Goal: Information Seeking & Learning: Learn about a topic

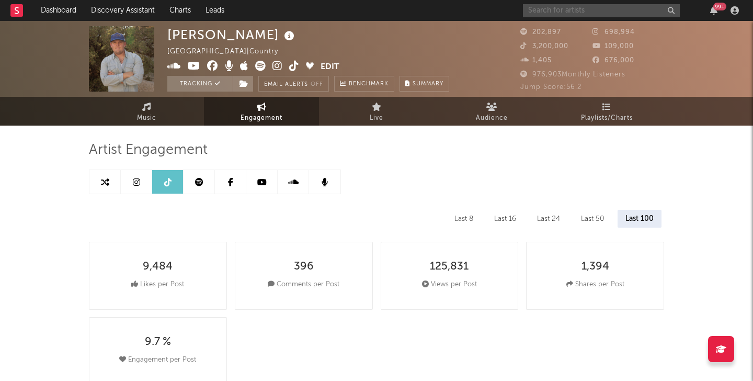
click at [556, 12] on input "text" at bounding box center [601, 10] width 157 height 13
type input "lift me up"
select select "6m"
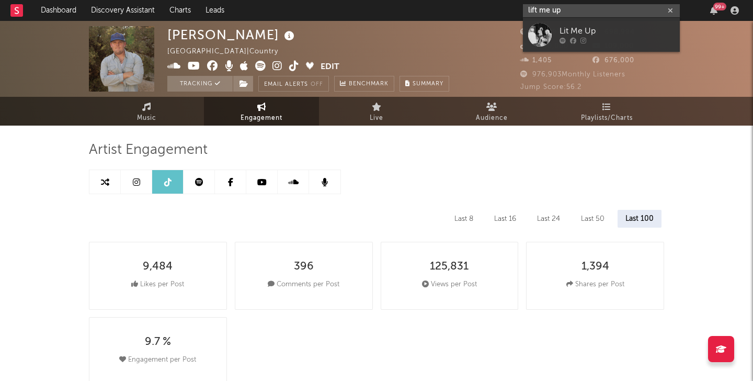
click at [576, 13] on input "lift me up" at bounding box center [601, 10] width 157 height 13
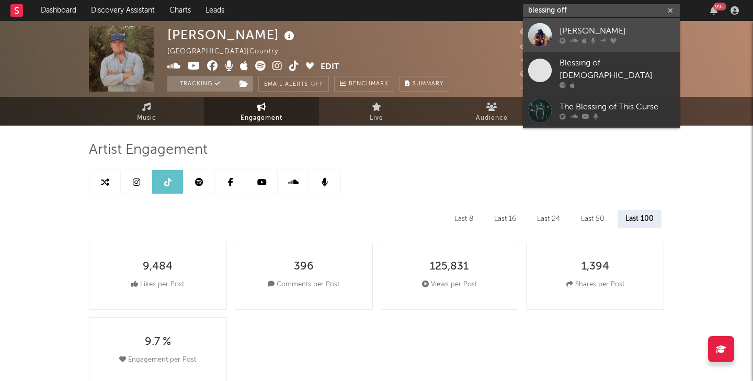
type input "blessing off"
click at [533, 33] on div at bounding box center [540, 35] width 24 height 24
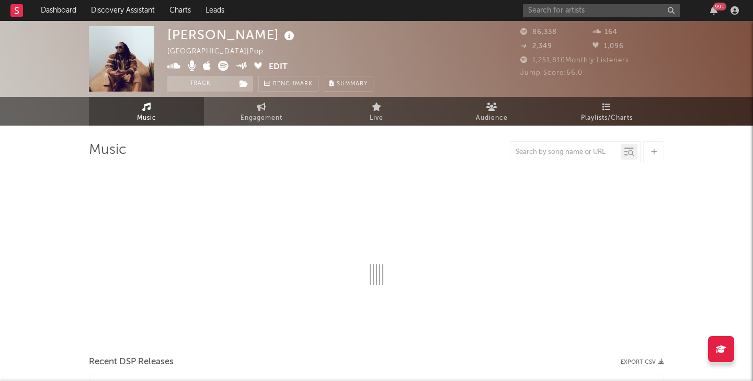
select select "6m"
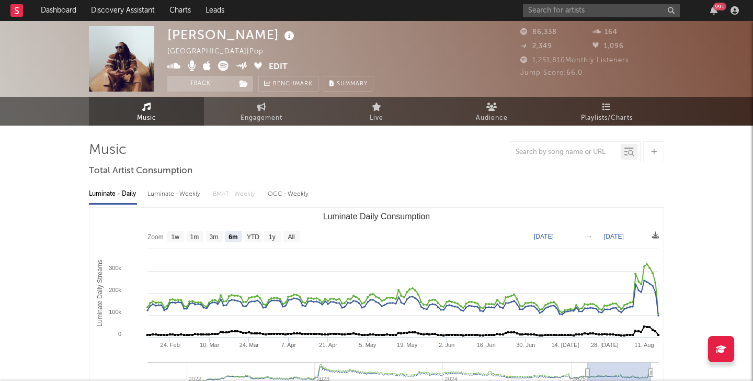
select select "6m"
click at [599, 101] on link "Playlists/Charts" at bounding box center [606, 111] width 115 height 29
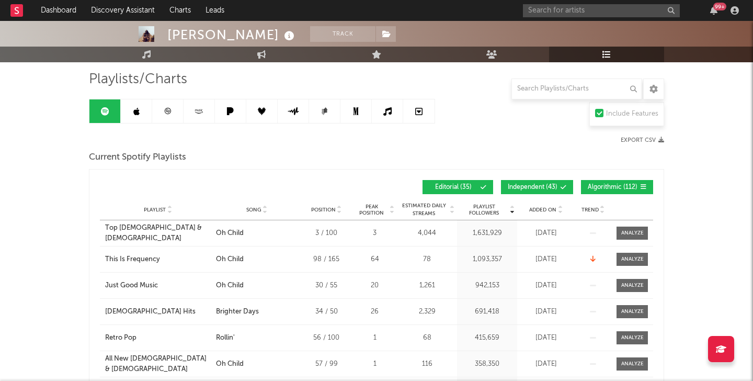
scroll to position [70, 0]
click at [546, 208] on span "Added On" at bounding box center [542, 210] width 27 height 6
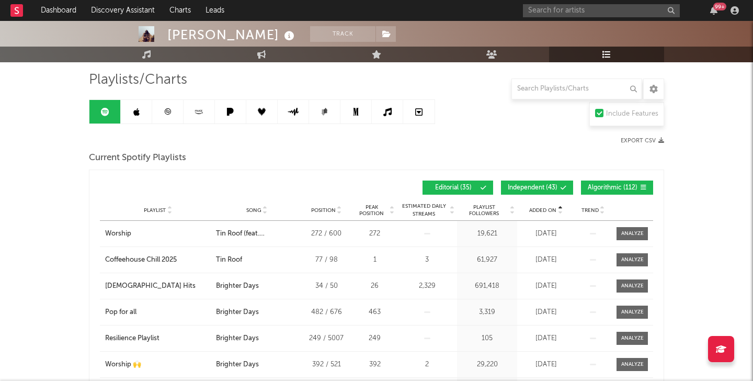
click at [546, 208] on span "Added On" at bounding box center [542, 210] width 27 height 6
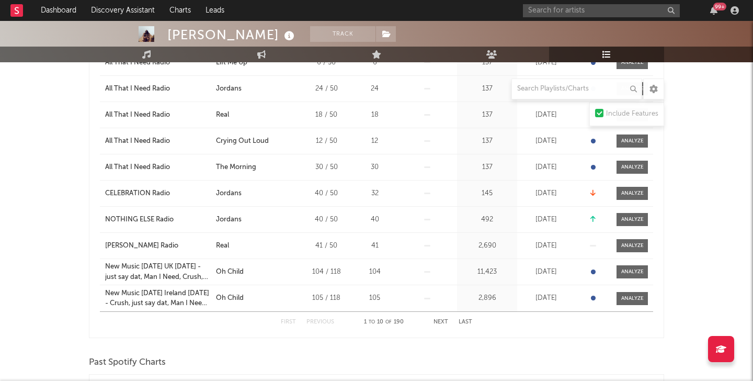
scroll to position [247, 0]
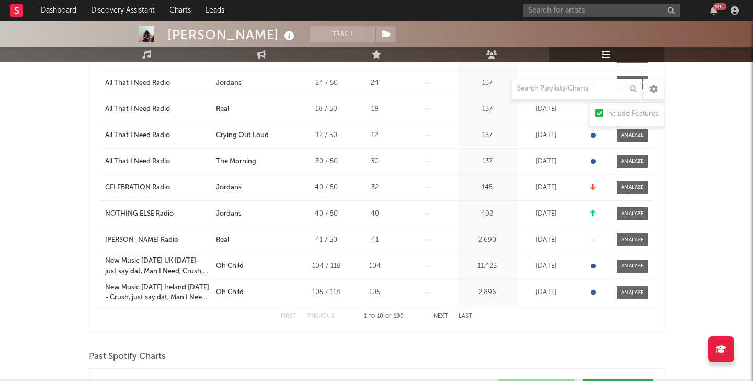
click at [441, 317] on button "Next" at bounding box center [441, 316] width 15 height 6
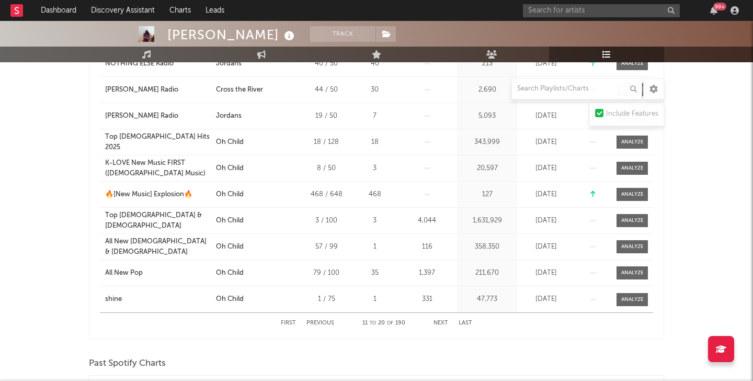
scroll to position [245, 0]
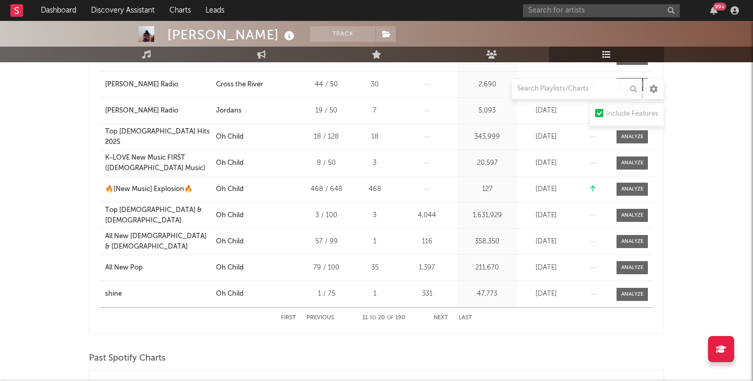
click at [314, 316] on button "Previous" at bounding box center [320, 318] width 28 height 6
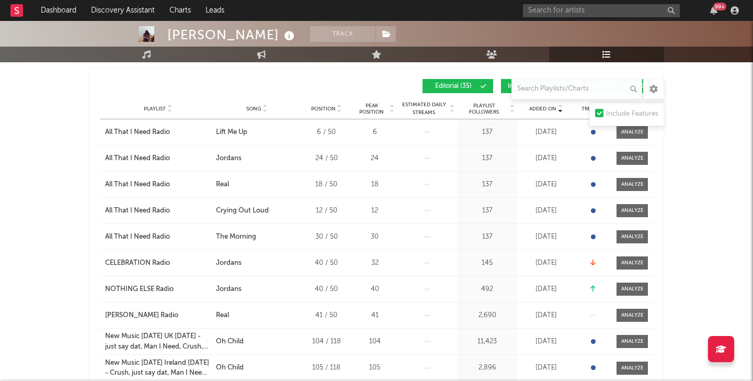
scroll to position [147, 0]
